Goal: Transaction & Acquisition: Purchase product/service

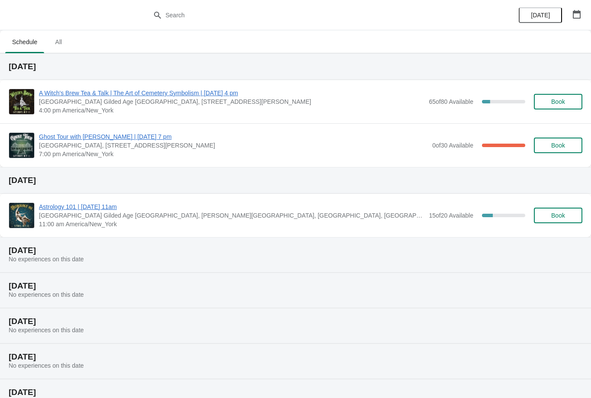
click at [173, 140] on span "Ghost Tour with [PERSON_NAME] | [DATE] 7 pm" at bounding box center [233, 136] width 389 height 9
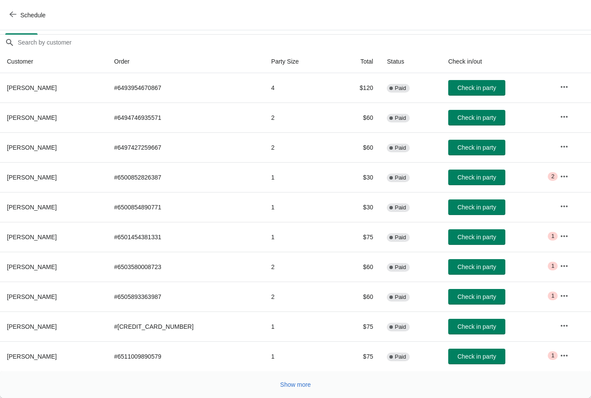
scroll to position [71, 0]
click at [301, 380] on button "Show more" at bounding box center [296, 385] width 38 height 16
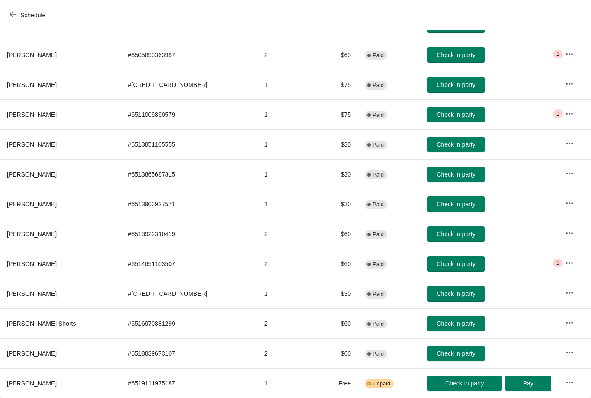
scroll to position [313, 0]
click at [261, 148] on td "1" at bounding box center [288, 144] width 61 height 30
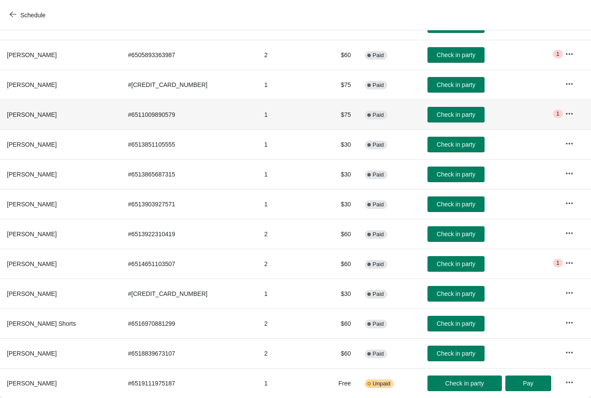
click at [264, 119] on td "1" at bounding box center [288, 115] width 61 height 30
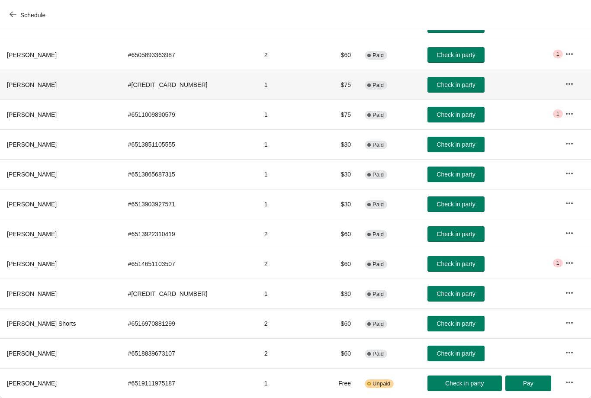
click at [268, 84] on td "1" at bounding box center [288, 85] width 61 height 30
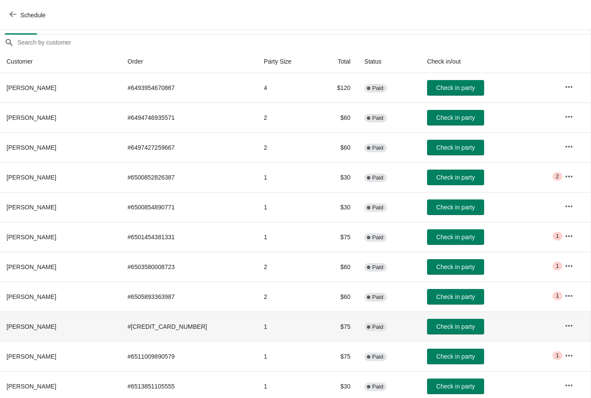
scroll to position [71, 0]
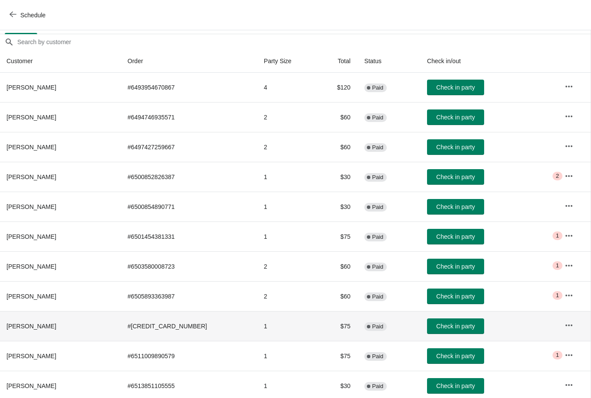
click at [273, 178] on td "1" at bounding box center [287, 177] width 61 height 30
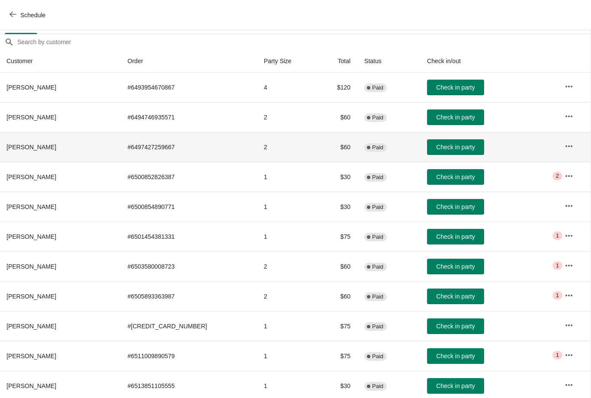
click at [264, 148] on td "2" at bounding box center [287, 147] width 61 height 30
click at [263, 146] on td "2" at bounding box center [287, 147] width 61 height 30
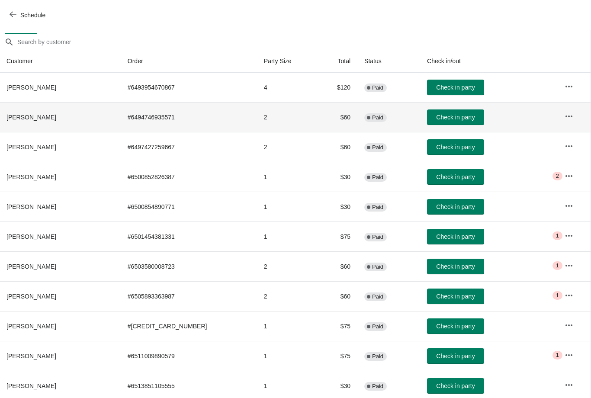
click at [266, 119] on td "2" at bounding box center [287, 117] width 61 height 30
click at [264, 120] on td "2" at bounding box center [287, 117] width 61 height 30
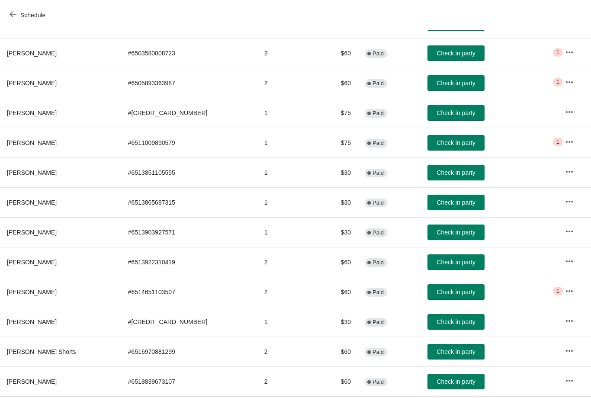
scroll to position [284, 0]
click at [263, 123] on td "1" at bounding box center [288, 113] width 61 height 30
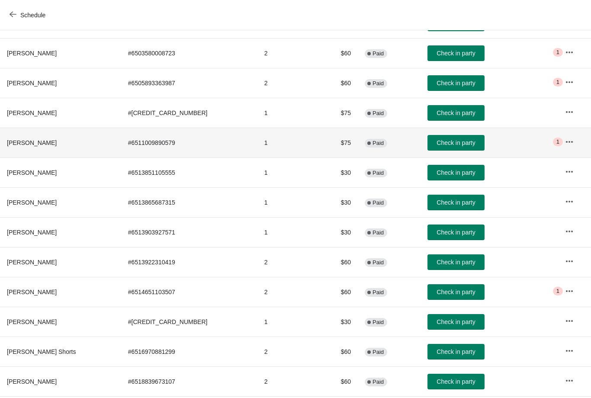
click at [260, 148] on td "1" at bounding box center [288, 143] width 61 height 30
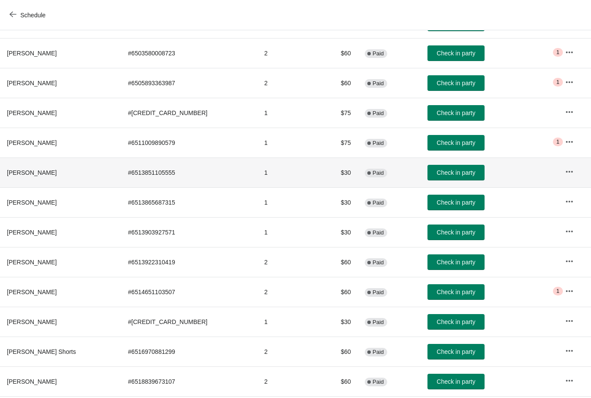
click at [258, 179] on td "1" at bounding box center [288, 173] width 61 height 30
click at [260, 207] on td "1" at bounding box center [288, 202] width 61 height 30
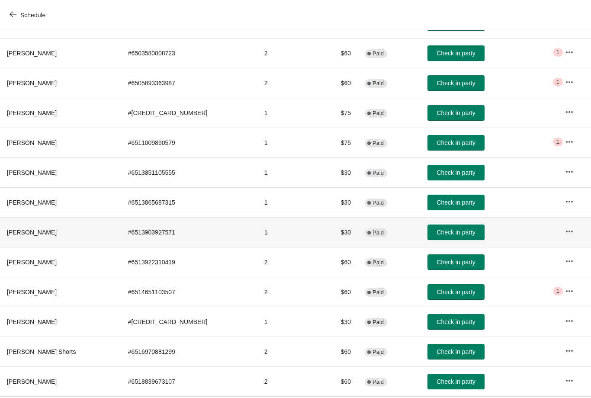
click at [260, 238] on td "1" at bounding box center [288, 232] width 61 height 30
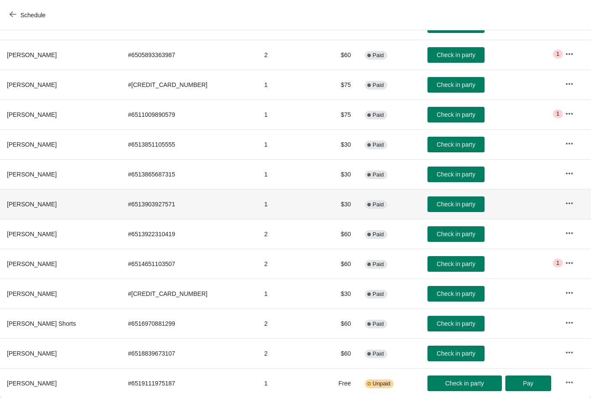
scroll to position [313, 0]
click at [258, 303] on td "1" at bounding box center [288, 294] width 61 height 30
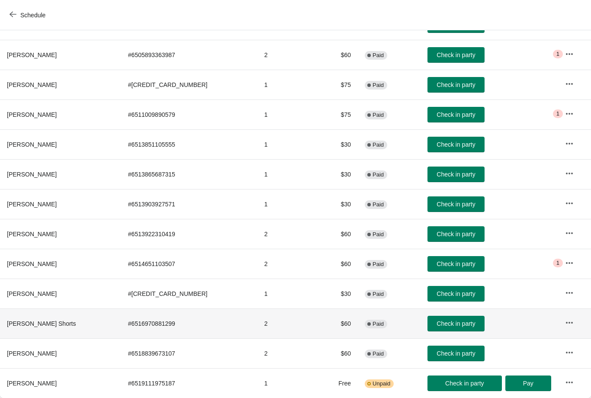
click at [261, 333] on td "2" at bounding box center [288, 324] width 61 height 30
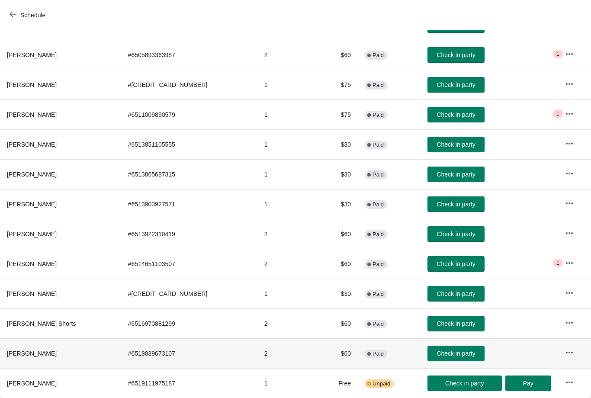
click at [258, 363] on td "2" at bounding box center [288, 354] width 61 height 30
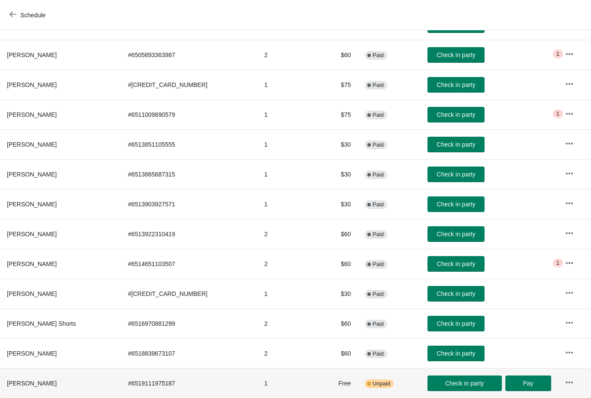
click at [261, 395] on td "1" at bounding box center [288, 383] width 61 height 30
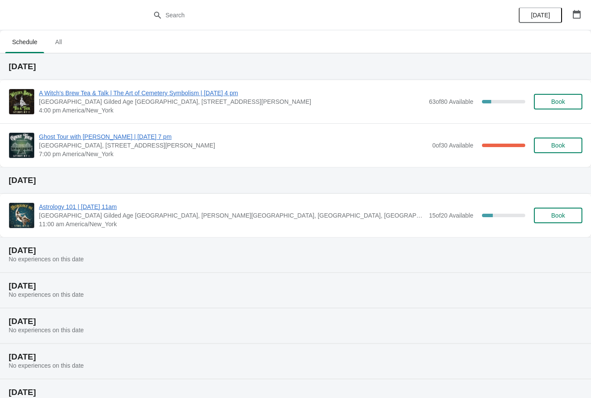
click at [83, 97] on span "A Witch's Brew Tea & Talk | The Art of Cemetery Symbolism | [DATE] 4 pm" at bounding box center [232, 93] width 386 height 9
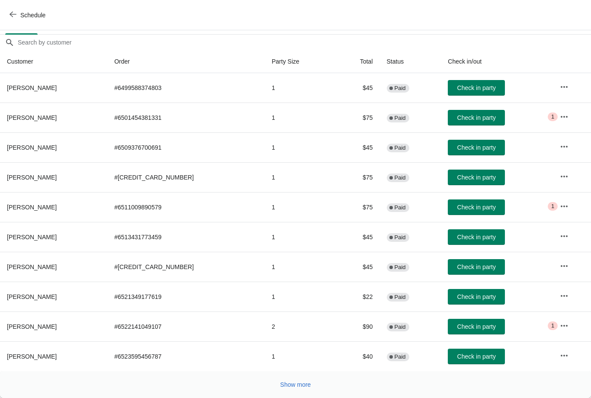
scroll to position [71, 0]
click at [302, 384] on span "Show more" at bounding box center [296, 384] width 31 height 7
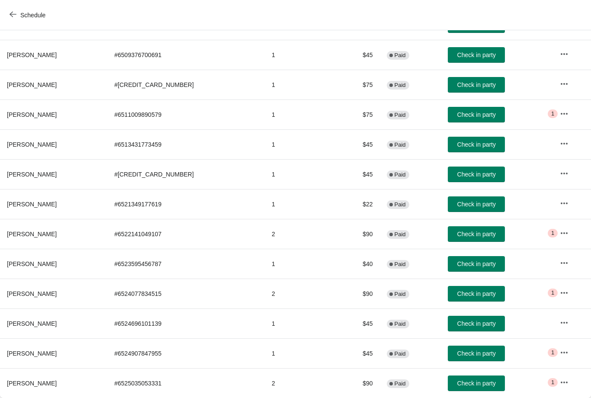
scroll to position [163, 0]
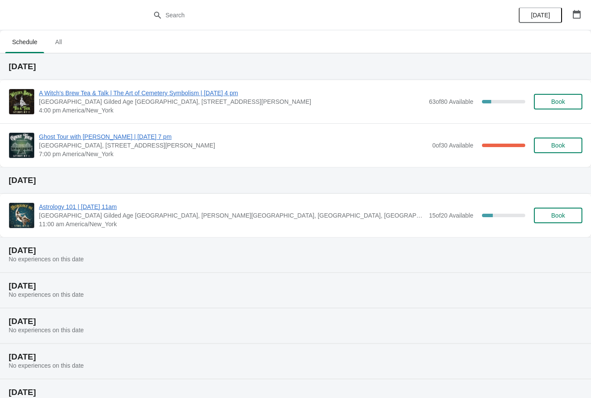
click at [88, 140] on span "Ghost Tour with [PERSON_NAME] | [DATE] 7 pm" at bounding box center [233, 136] width 389 height 9
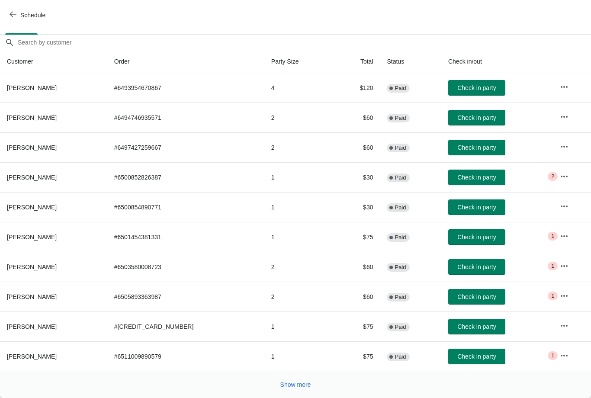
scroll to position [71, 0]
click at [290, 384] on span "Show more" at bounding box center [296, 384] width 31 height 7
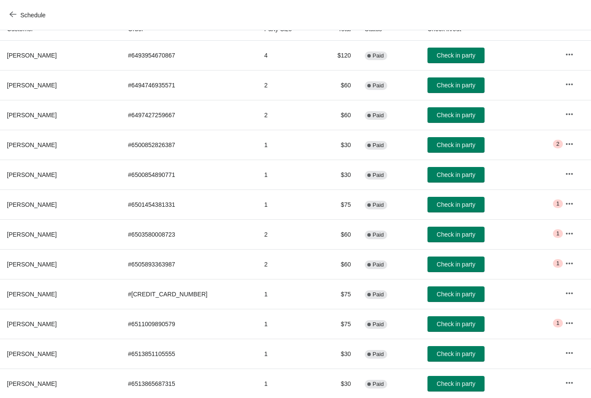
scroll to position [82, 0]
